Goal: Navigation & Orientation: Find specific page/section

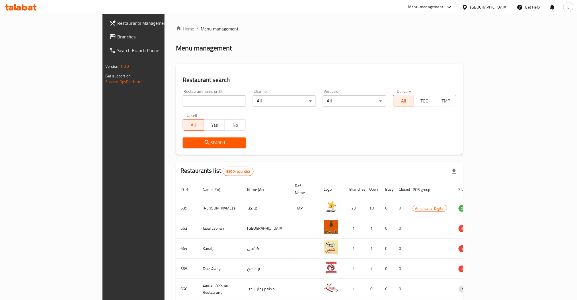
click at [247, 35] on div "Home / Menu management Menu management Restaurant search Restaurant name or ID …" at bounding box center [319, 222] width 287 height 395
click at [29, 6] on icon at bounding box center [30, 8] width 5 height 5
